Goal: Answer question/provide support: Share knowledge or assist other users

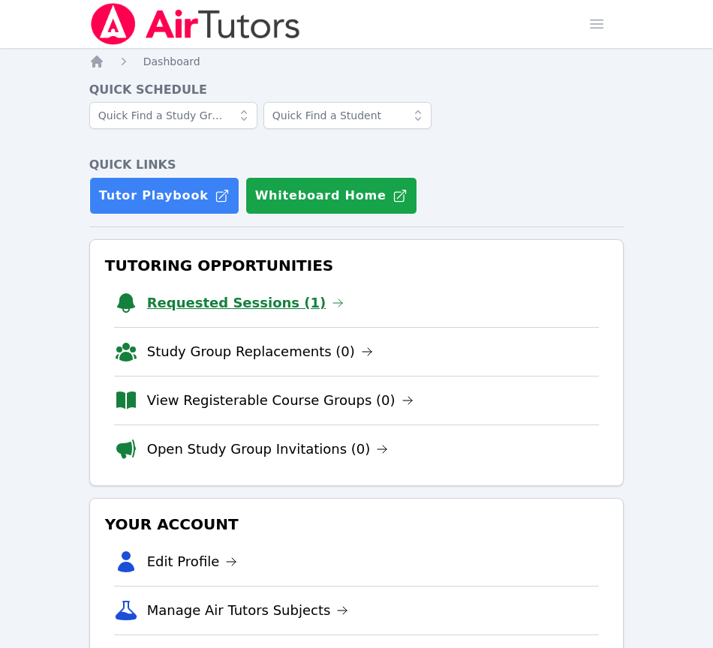
click at [195, 303] on link "Requested Sessions (1)" at bounding box center [245, 303] width 197 height 21
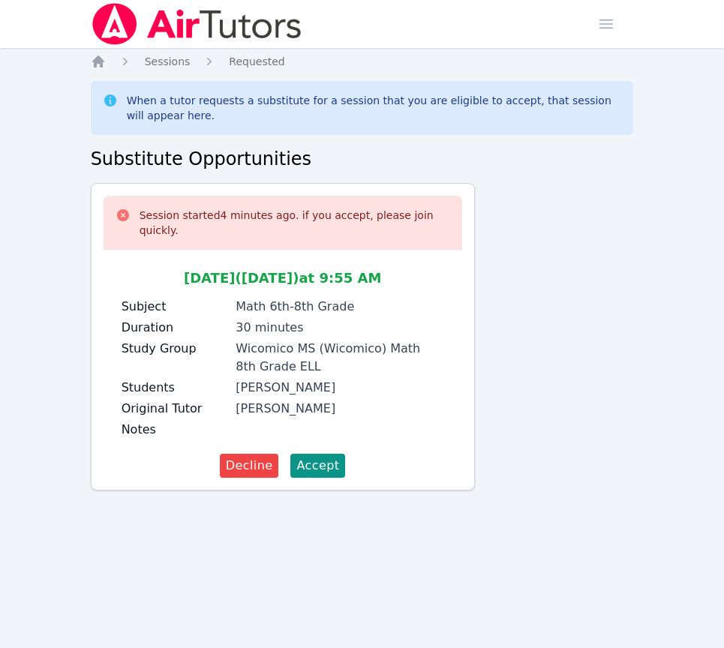
click at [313, 457] on span "Accept" at bounding box center [317, 466] width 43 height 18
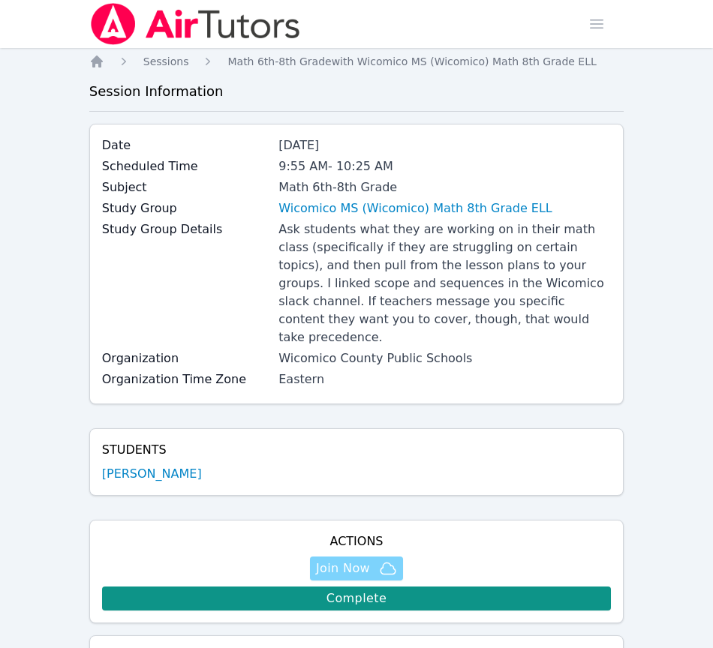
click at [338, 560] on span "Join Now" at bounding box center [343, 569] width 54 height 18
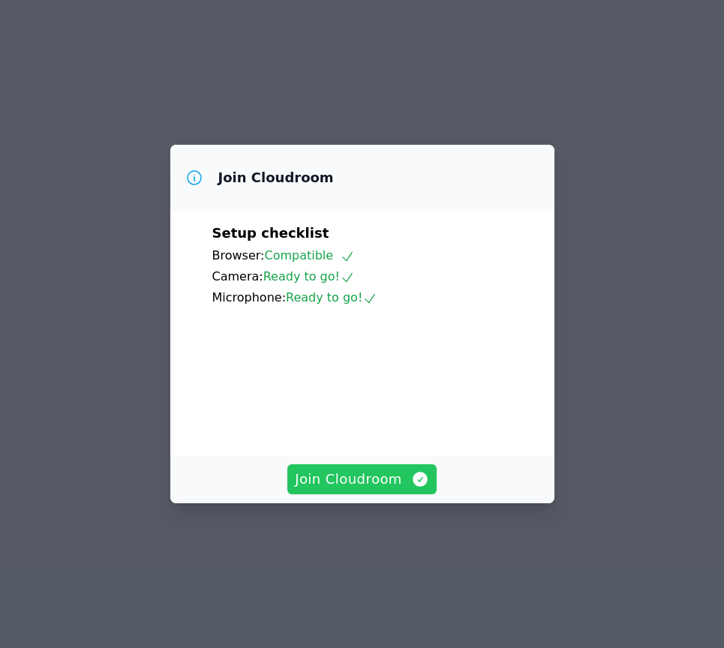
click at [342, 493] on button "Join Cloudroom" at bounding box center [361, 479] width 149 height 30
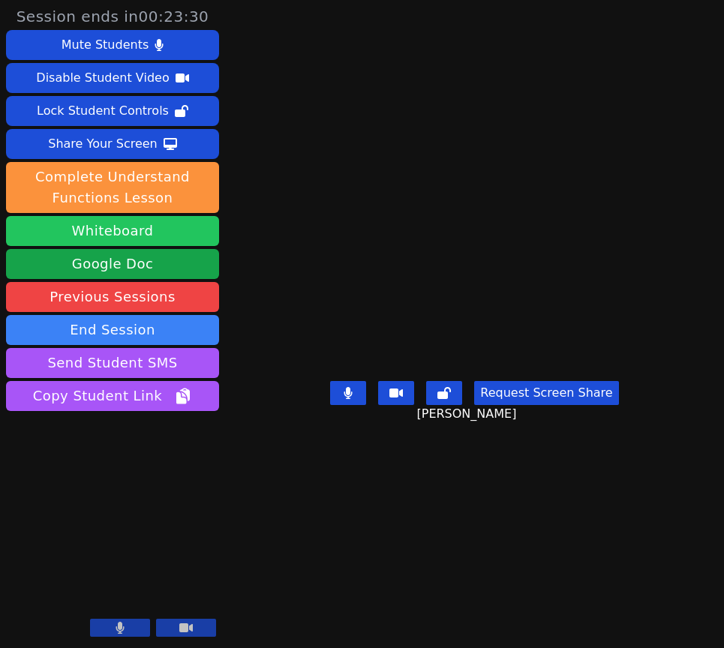
click at [143, 230] on button "Whiteboard" at bounding box center [112, 231] width 213 height 30
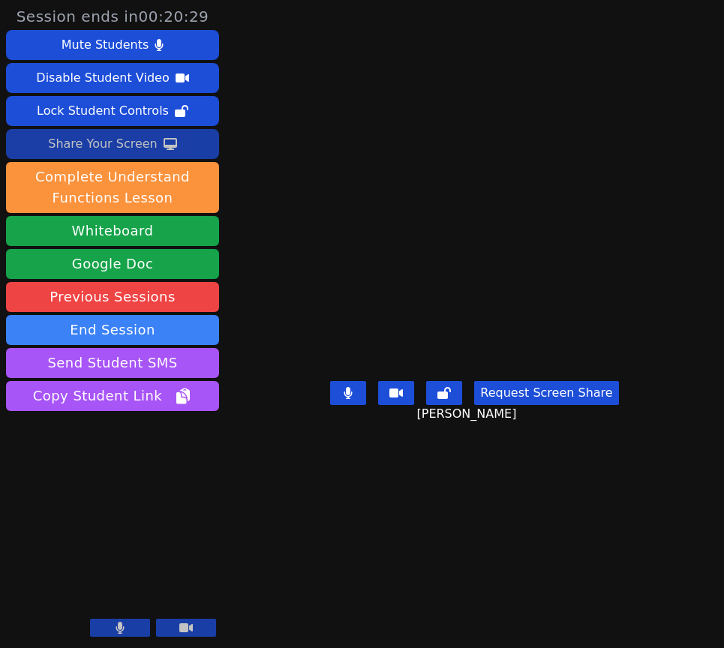
click at [121, 145] on div "Share Your Screen" at bounding box center [103, 144] width 110 height 24
click at [135, 149] on div "Share Your Screen" at bounding box center [103, 144] width 110 height 24
click at [157, 150] on button "Share Your Screen" at bounding box center [112, 144] width 213 height 30
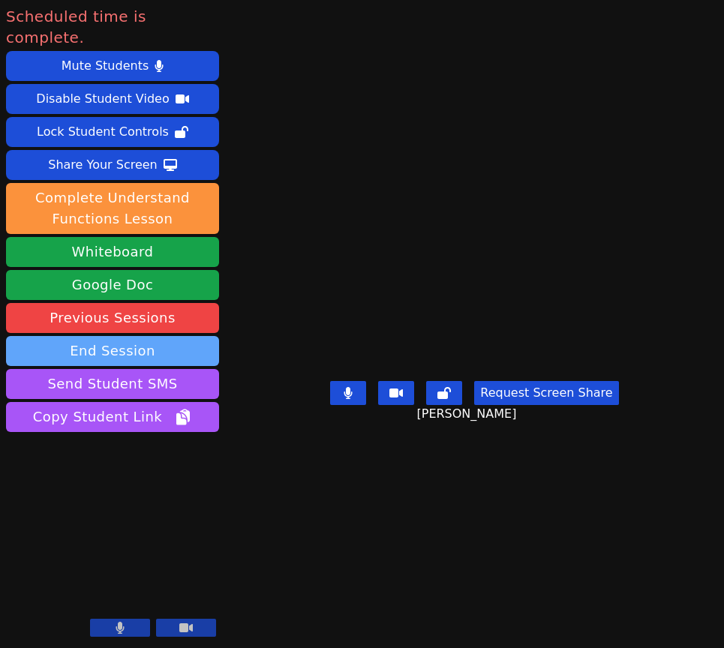
click at [128, 336] on button "End Session" at bounding box center [112, 351] width 213 height 30
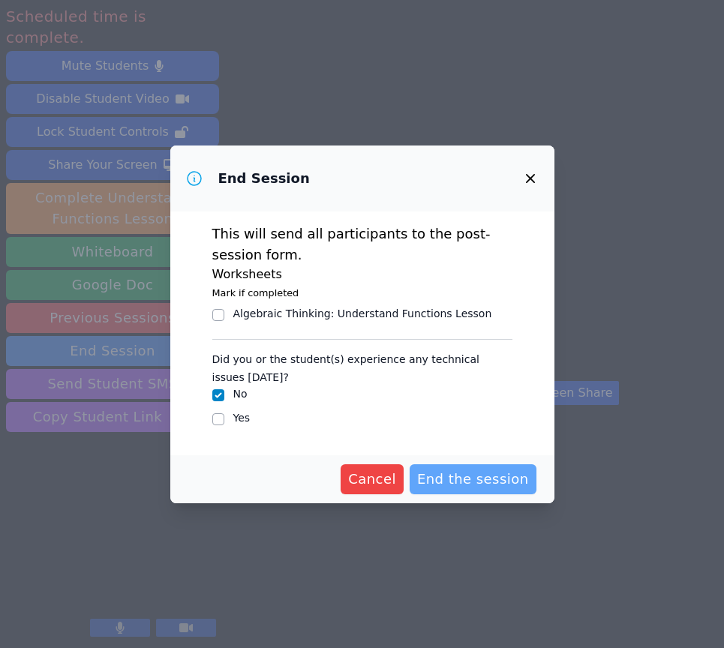
click at [479, 480] on span "End the session" at bounding box center [473, 479] width 112 height 21
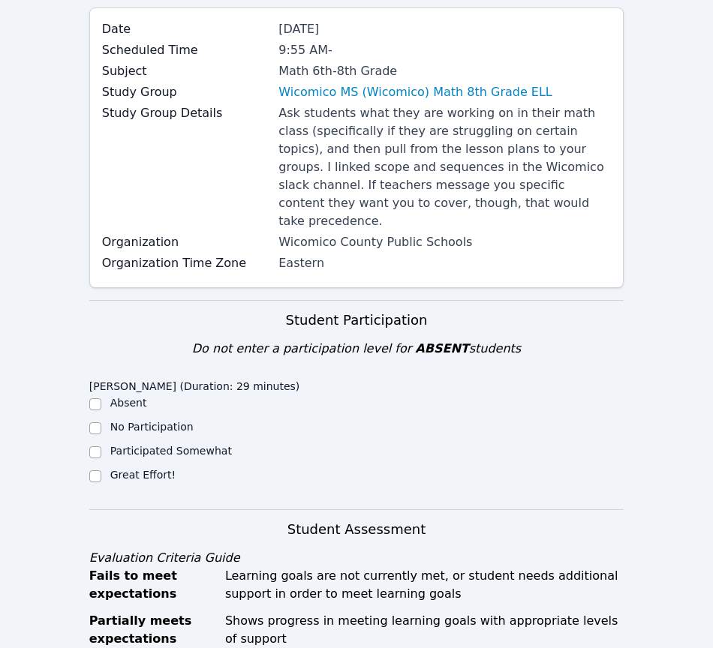
scroll to position [225, 0]
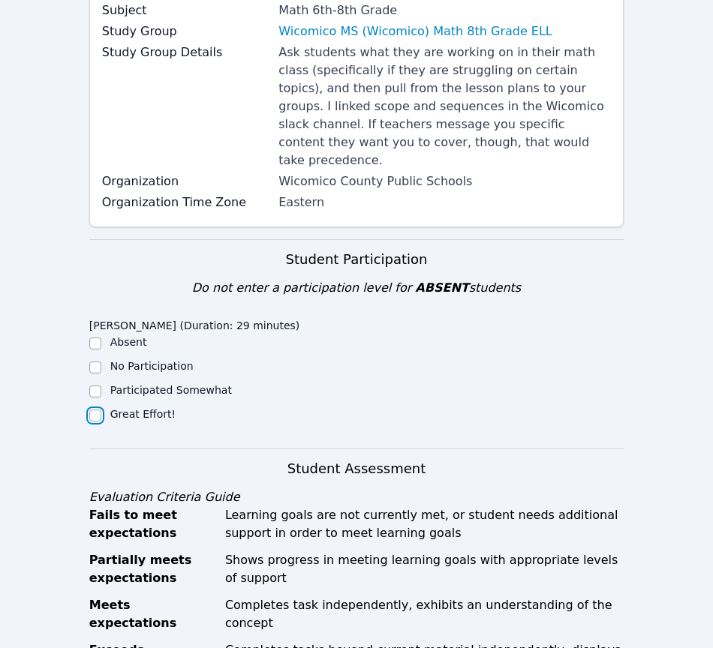
click at [98, 410] on input "Great Effort!" at bounding box center [95, 416] width 12 height 12
checkbox input "true"
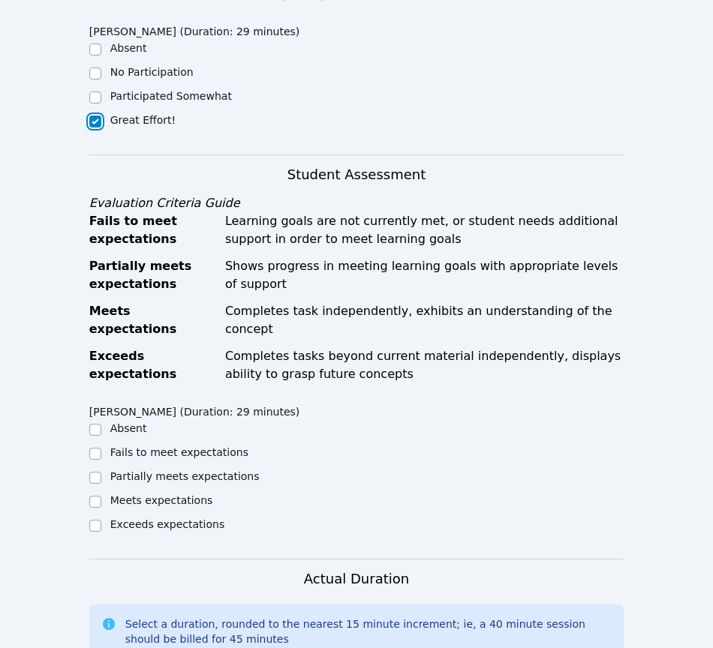
scroll to position [525, 0]
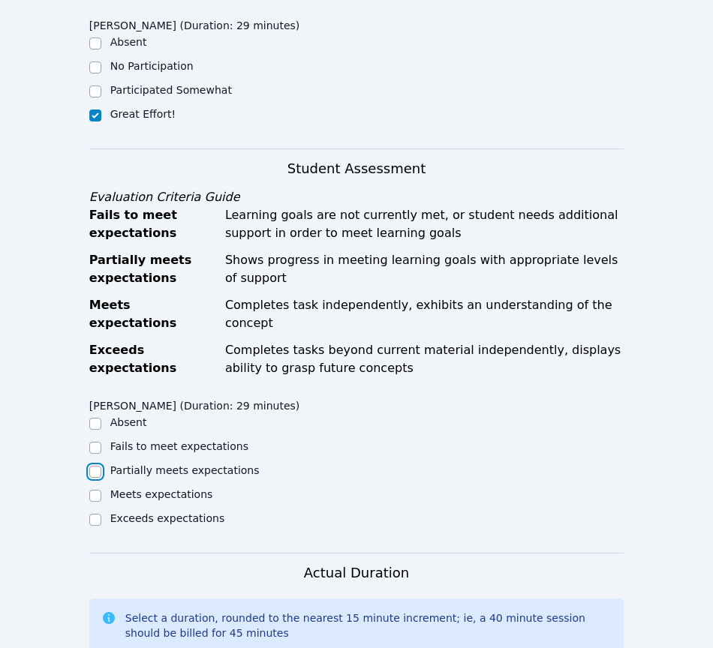
click at [97, 466] on input "Partially meets expectations" at bounding box center [95, 472] width 12 height 12
checkbox input "true"
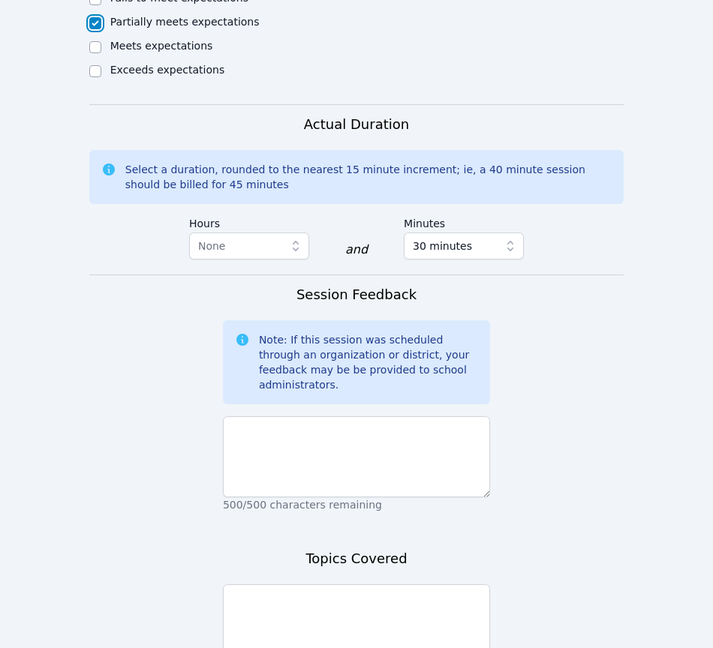
scroll to position [975, 0]
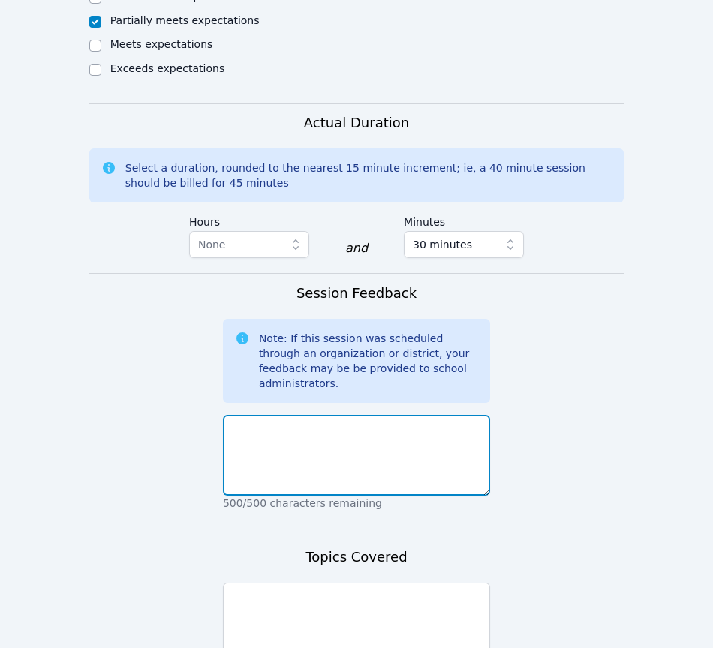
click at [334, 415] on textarea at bounding box center [356, 455] width 267 height 81
click at [473, 415] on textarea "Swera was a lot of fun to work with! We worked on vertical angles." at bounding box center [356, 455] width 267 height 81
click at [431, 415] on textarea "Swera was a lot of fun to work with! We worked on finding the values of vertica…" at bounding box center [356, 455] width 267 height 81
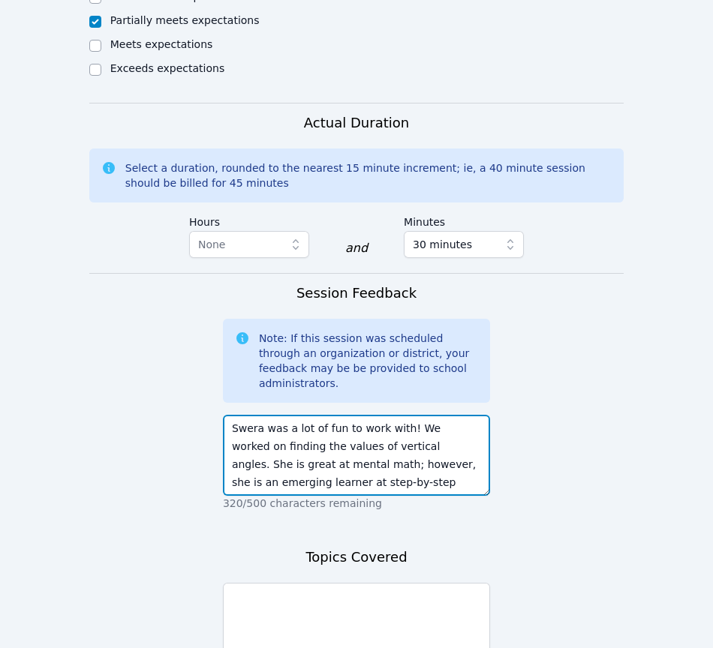
type textarea "Swera was a lot of fun to work with! We worked on finding the values of vertica…"
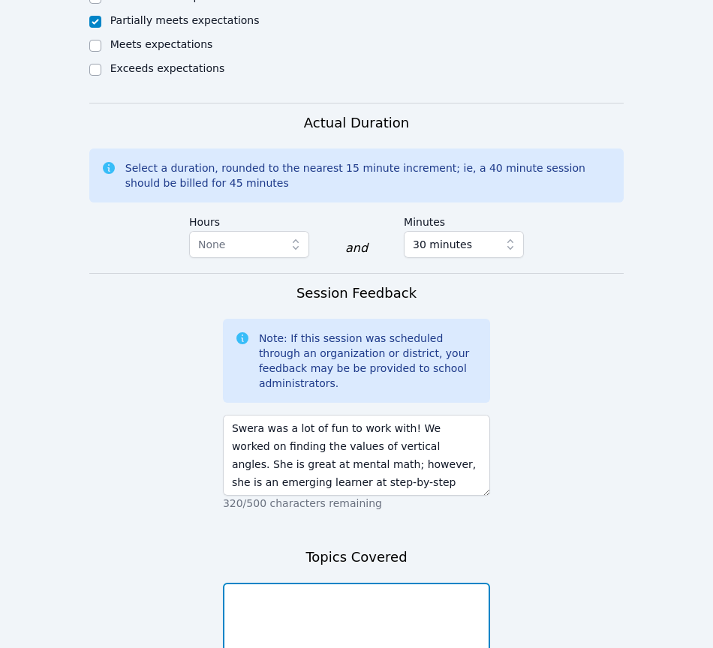
click at [266, 583] on textarea at bounding box center [356, 623] width 267 height 81
type textarea "Finding values of vertical angles"
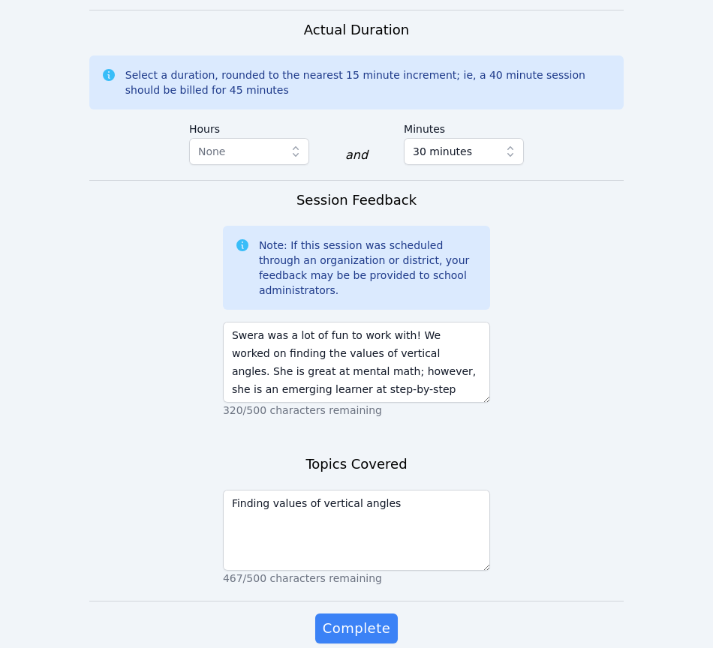
scroll to position [1070, 0]
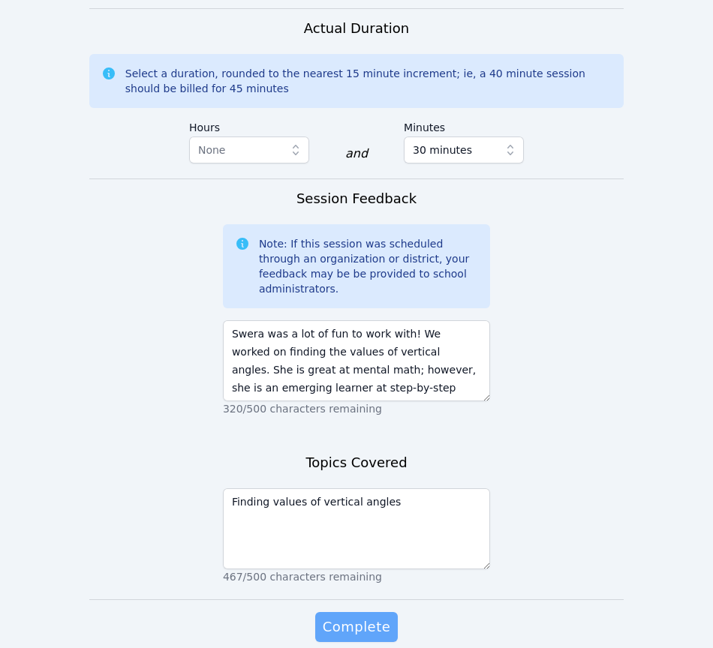
click at [368, 617] on span "Complete" at bounding box center [357, 627] width 68 height 21
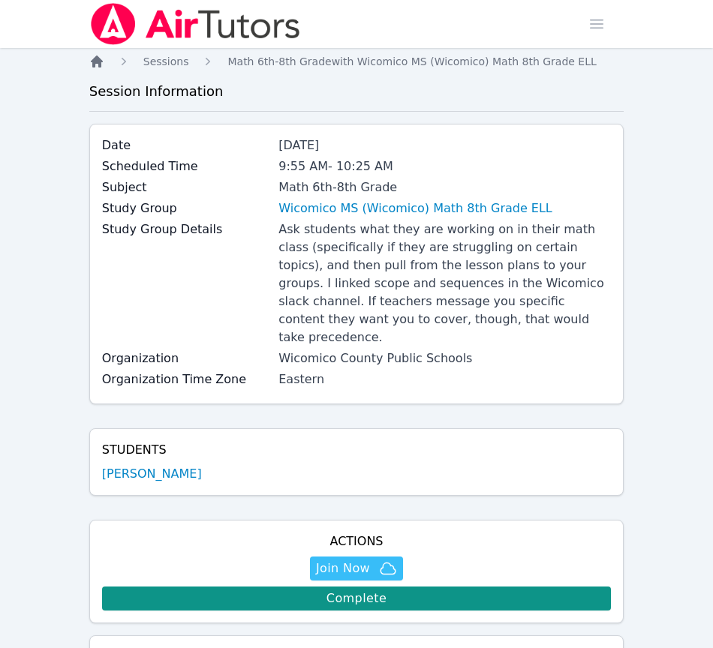
click at [97, 62] on icon "Breadcrumb" at bounding box center [97, 62] width 12 height 12
